Goal: Transaction & Acquisition: Purchase product/service

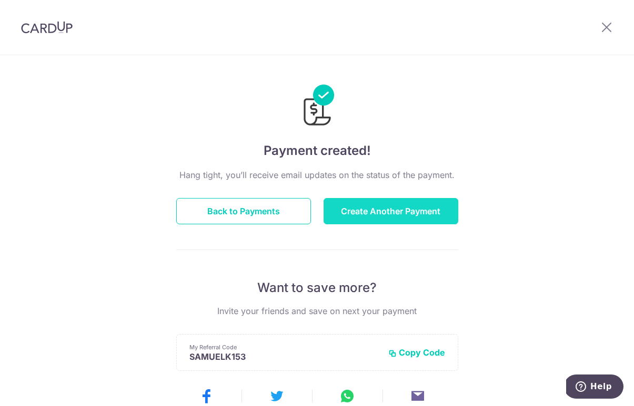
click at [355, 213] on button "Create Another Payment" at bounding box center [390, 211] width 135 height 26
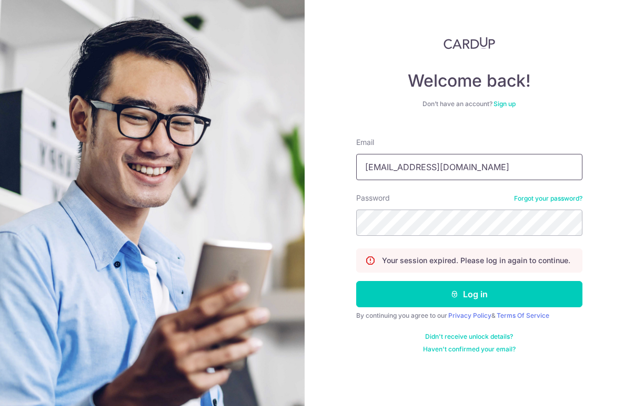
type input "miereon@gmail.com"
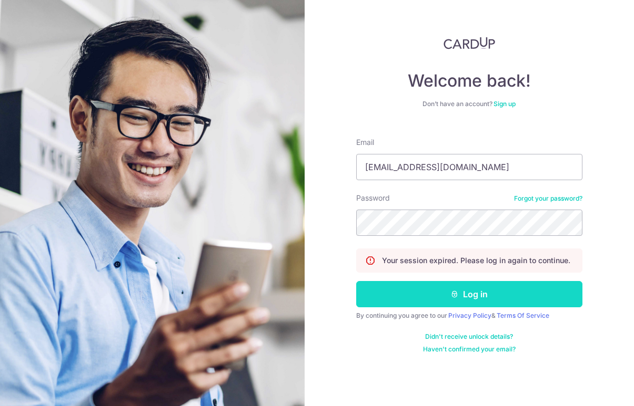
click at [446, 294] on button "Log in" at bounding box center [469, 294] width 226 height 26
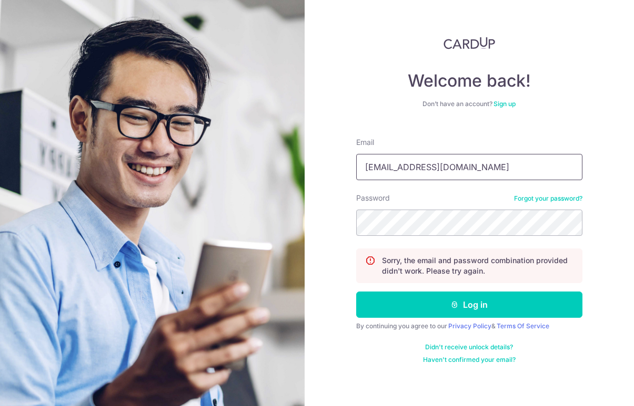
type input "miereon@gmail.com"
click at [526, 197] on link "Forgot your password?" at bounding box center [548, 199] width 68 height 8
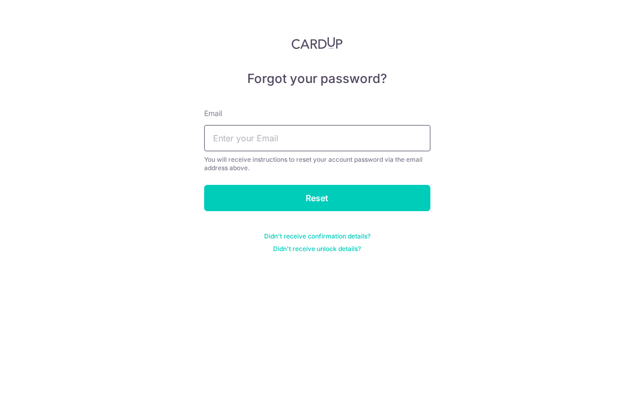
click at [289, 135] on input "text" at bounding box center [317, 138] width 226 height 26
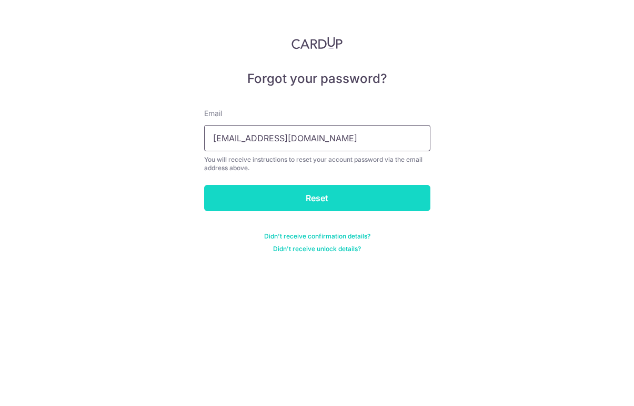
type input "miereon@gmail.com"
click at [295, 198] on input "Reset" at bounding box center [317, 198] width 226 height 26
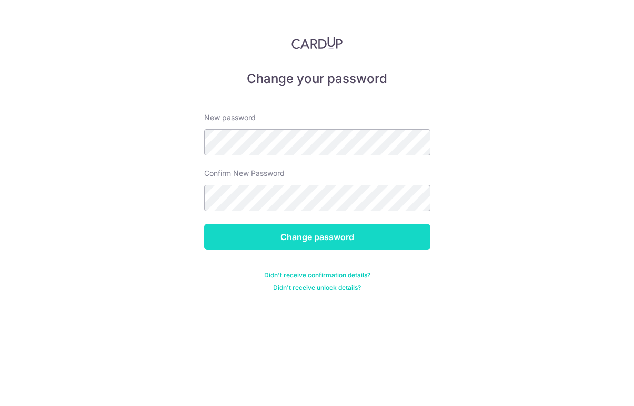
click at [300, 244] on input "Change password" at bounding box center [317, 237] width 226 height 26
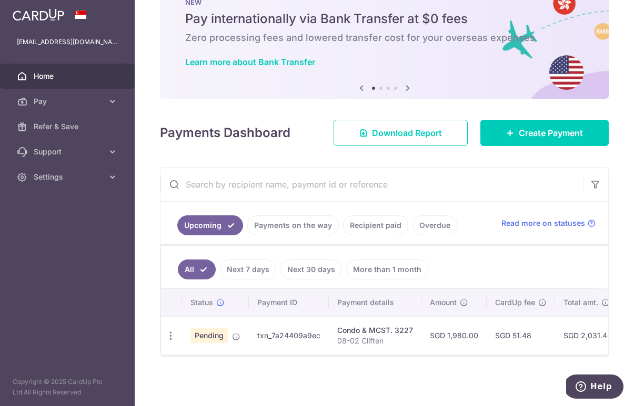
click at [289, 332] on td "txn_7a24409a9ec" at bounding box center [289, 335] width 80 height 38
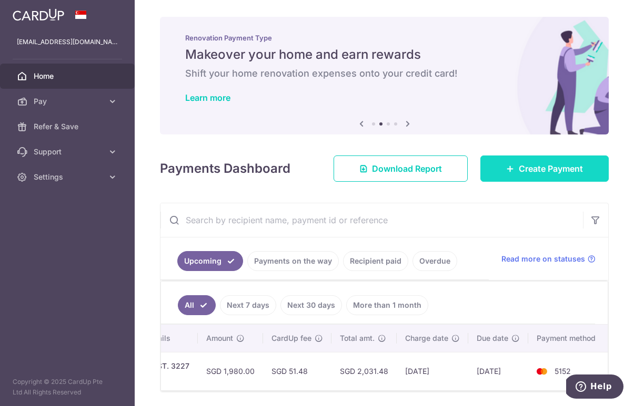
click at [525, 177] on link "Create Payment" at bounding box center [544, 169] width 128 height 26
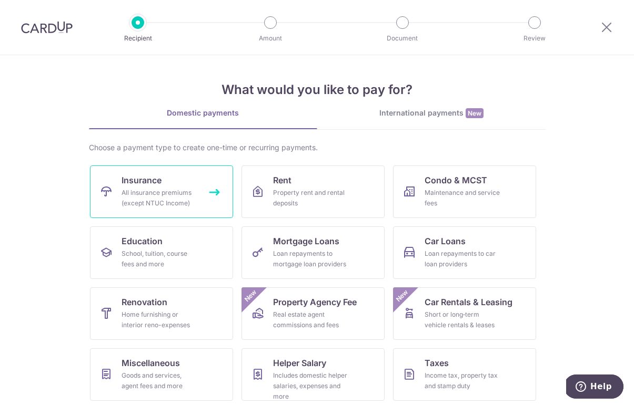
click at [175, 211] on link "Insurance All insurance premiums (except NTUC Income)" at bounding box center [161, 192] width 143 height 53
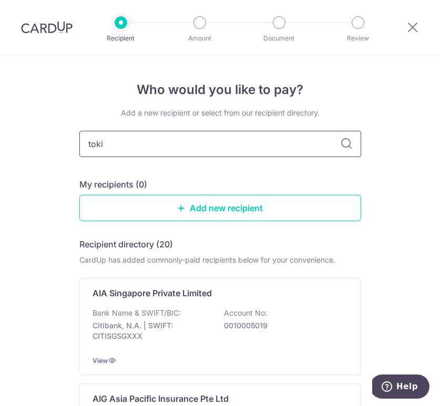
type input "[GEOGRAPHIC_DATA]"
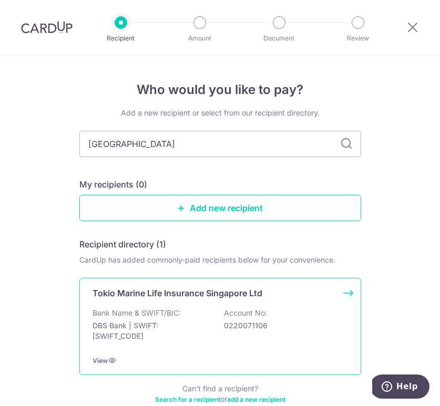
click at [183, 310] on div "Bank Name & SWIFT/BIC: DBS Bank | SWIFT: [SWIFT_CODE] Account No: 0220071106" at bounding box center [221, 327] width 256 height 39
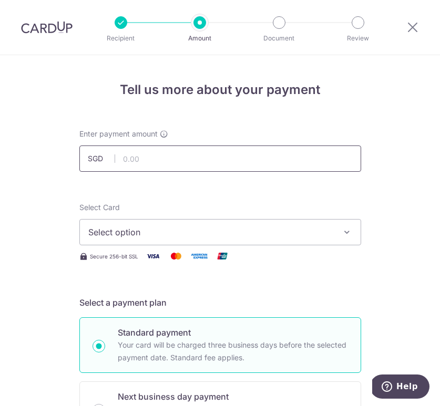
click at [141, 161] on input "text" at bounding box center [220, 159] width 282 height 26
type input "12,000.00"
click at [113, 231] on span "Select option" at bounding box center [210, 232] width 245 height 13
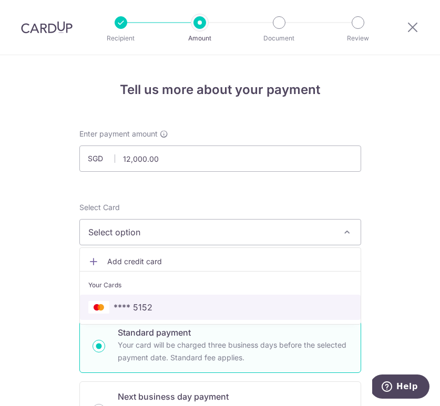
click at [141, 314] on link "**** 5152" at bounding box center [220, 307] width 281 height 25
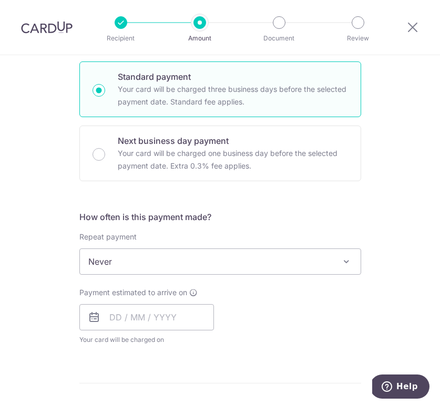
scroll to position [250, 0]
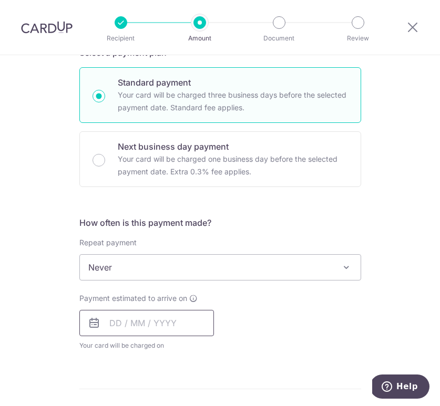
click at [114, 325] on input "text" at bounding box center [146, 323] width 135 height 26
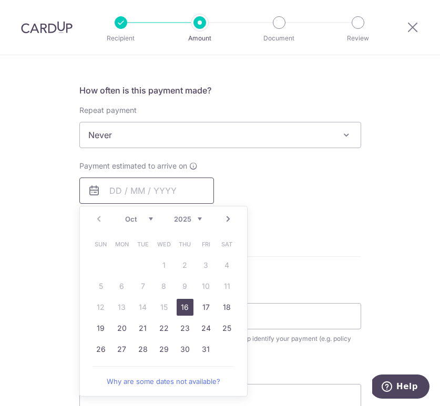
scroll to position [381, 0]
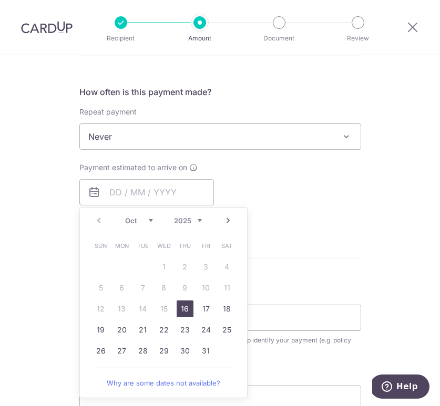
click at [181, 315] on link "16" at bounding box center [185, 309] width 17 height 17
type input "[DATE]"
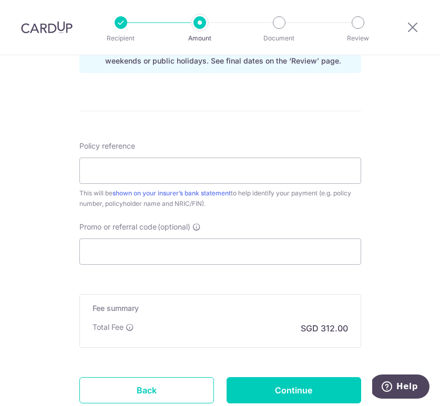
scroll to position [578, 0]
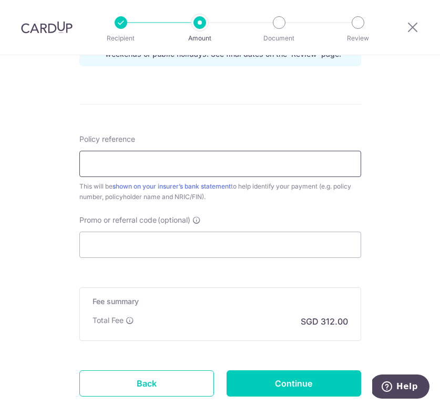
click at [102, 166] on input "Policy reference" at bounding box center [220, 164] width 282 height 26
type input "E0144318"
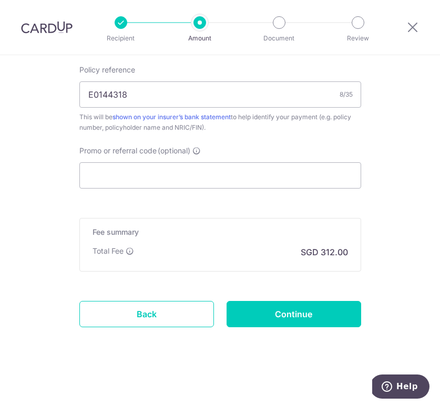
scroll to position [648, 0]
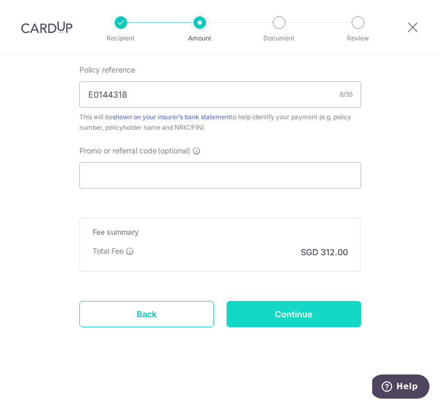
click at [256, 323] on input "Continue" at bounding box center [294, 314] width 135 height 26
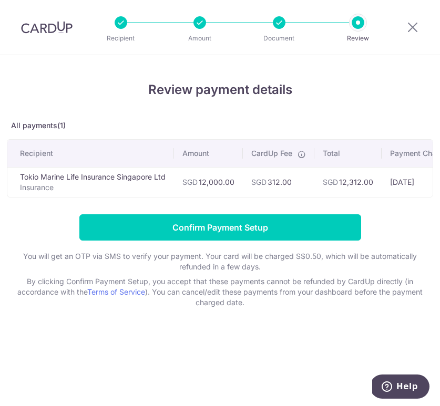
click at [410, 21] on div at bounding box center [412, 27] width 55 height 55
click at [409, 28] on icon at bounding box center [412, 27] width 13 height 13
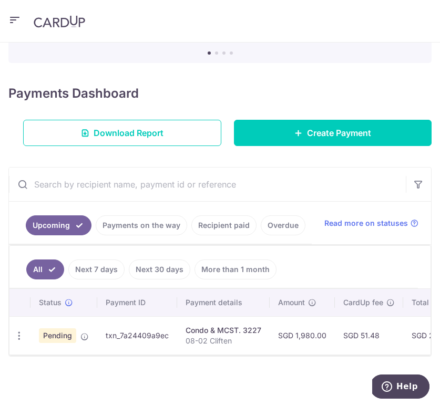
scroll to position [101, 0]
